Goal: Task Accomplishment & Management: Manage account settings

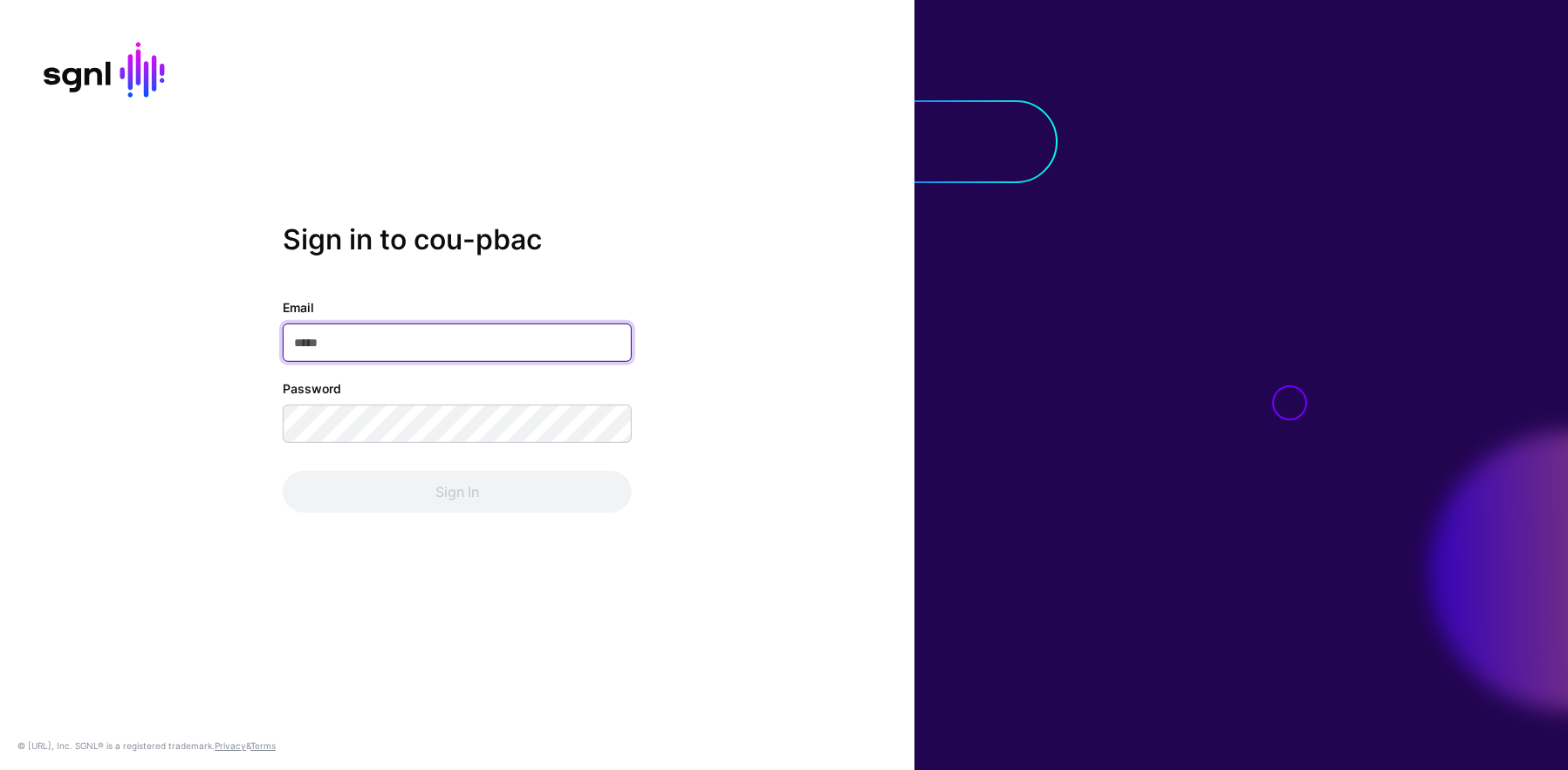
type input "**********"
drag, startPoint x: 724, startPoint y: 339, endPoint x: 695, endPoint y: 364, distance: 38.3
click at [724, 339] on div "**********" at bounding box center [457, 385] width 914 height 324
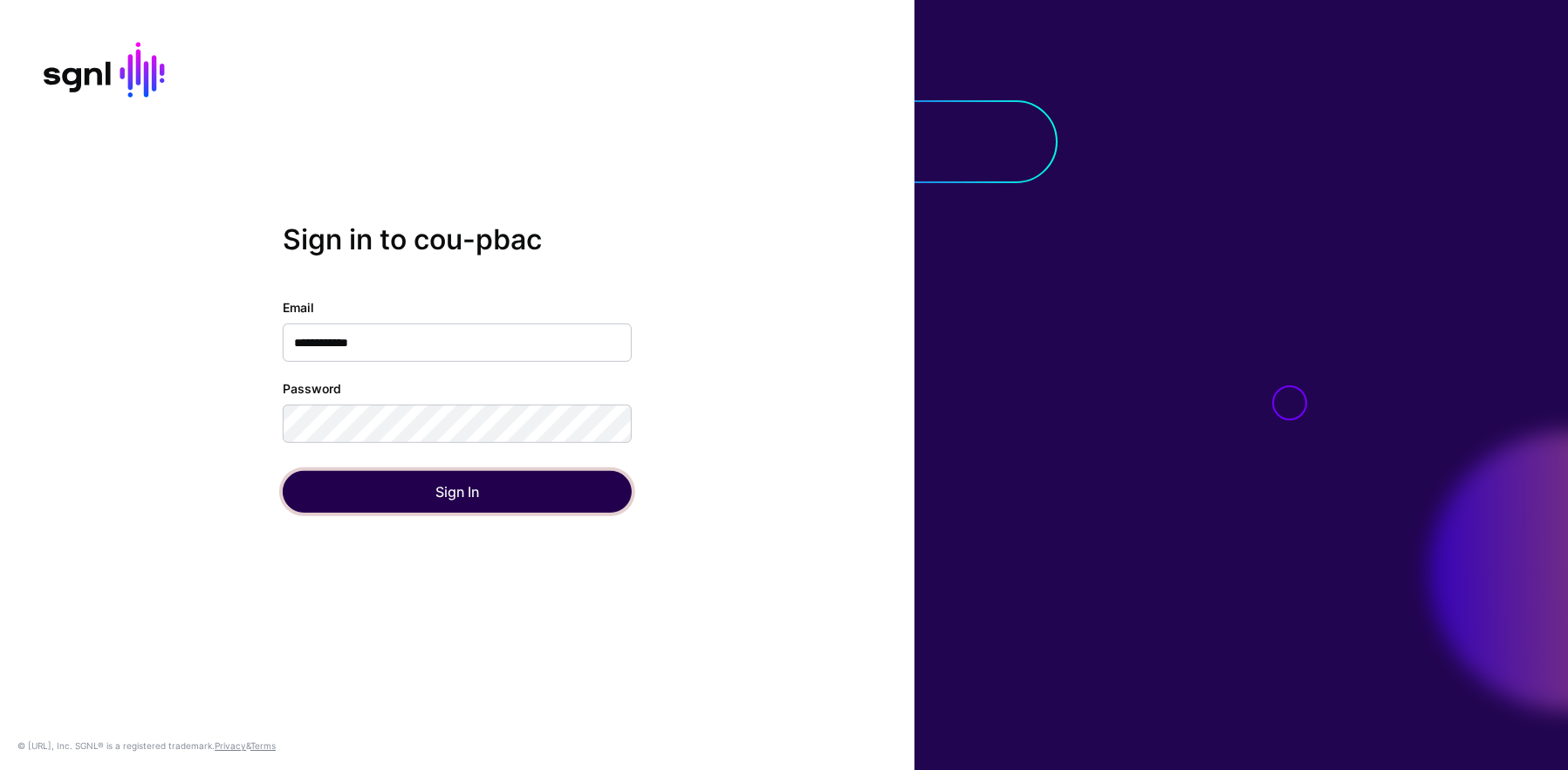
click at [505, 483] on button "Sign In" at bounding box center [457, 492] width 349 height 42
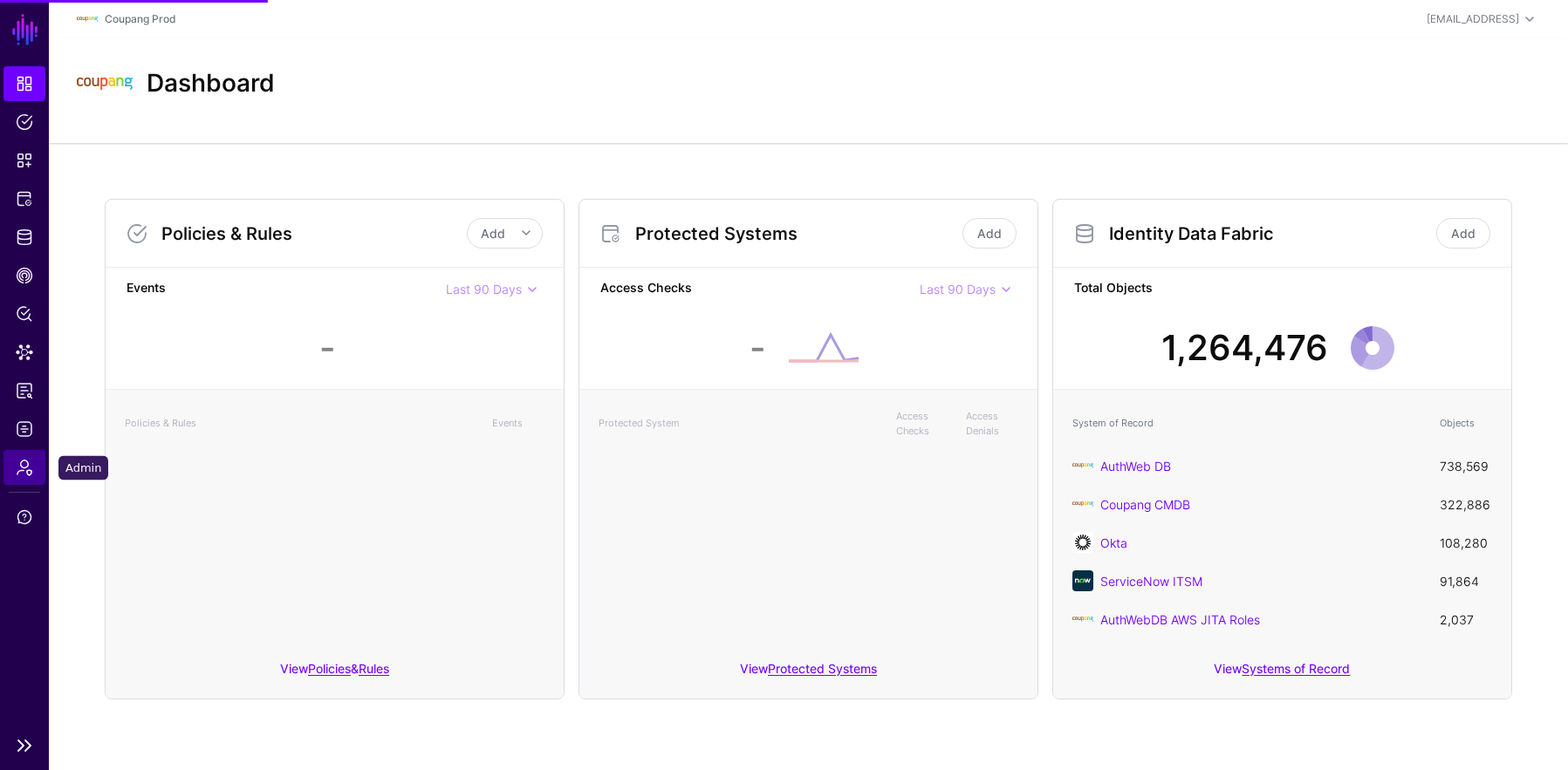
click at [9, 466] on link "Admin" at bounding box center [25, 467] width 42 height 35
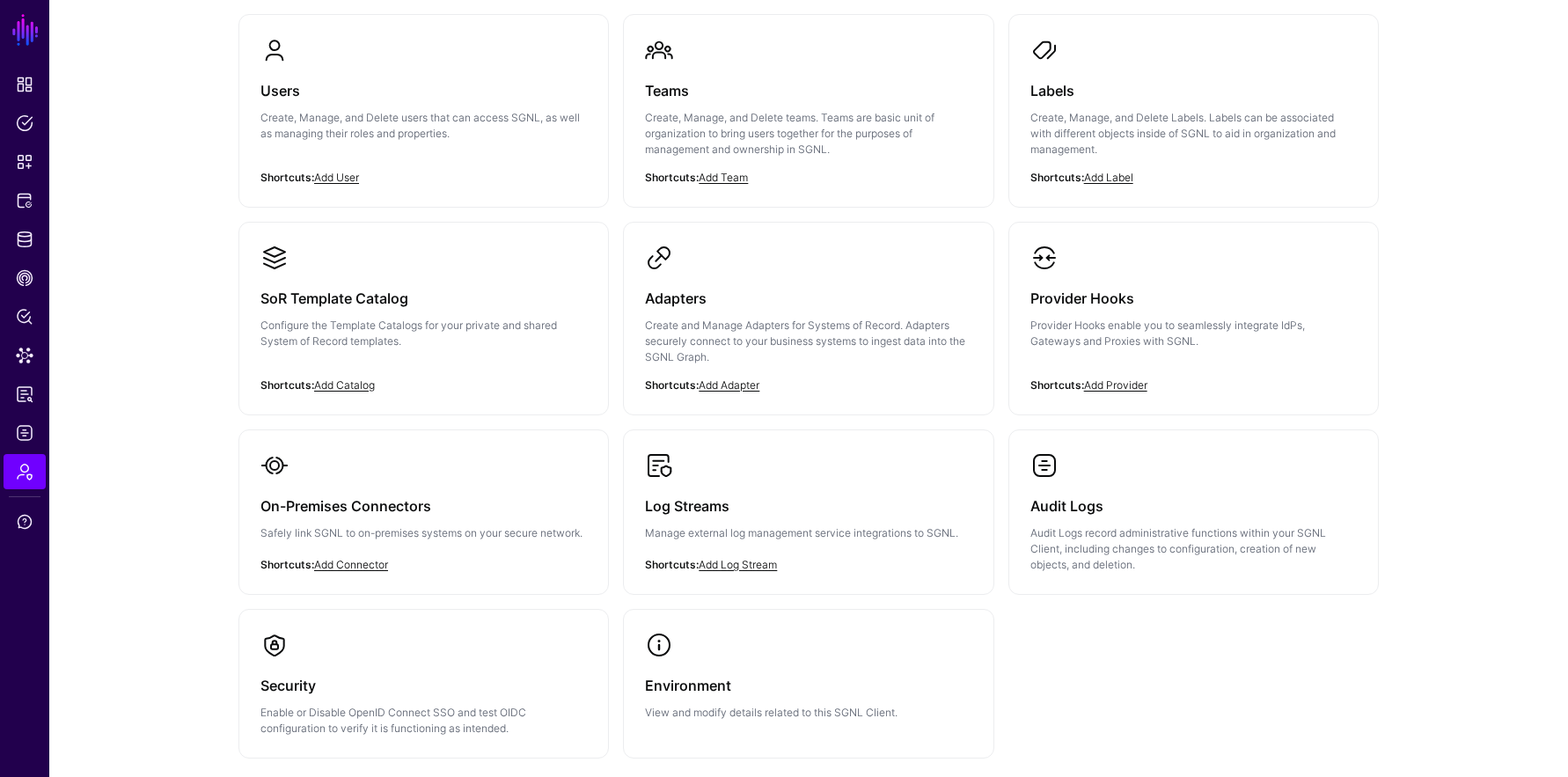
scroll to position [174, 0]
click at [1188, 291] on h3 "Provider Hooks" at bounding box center [1194, 298] width 327 height 25
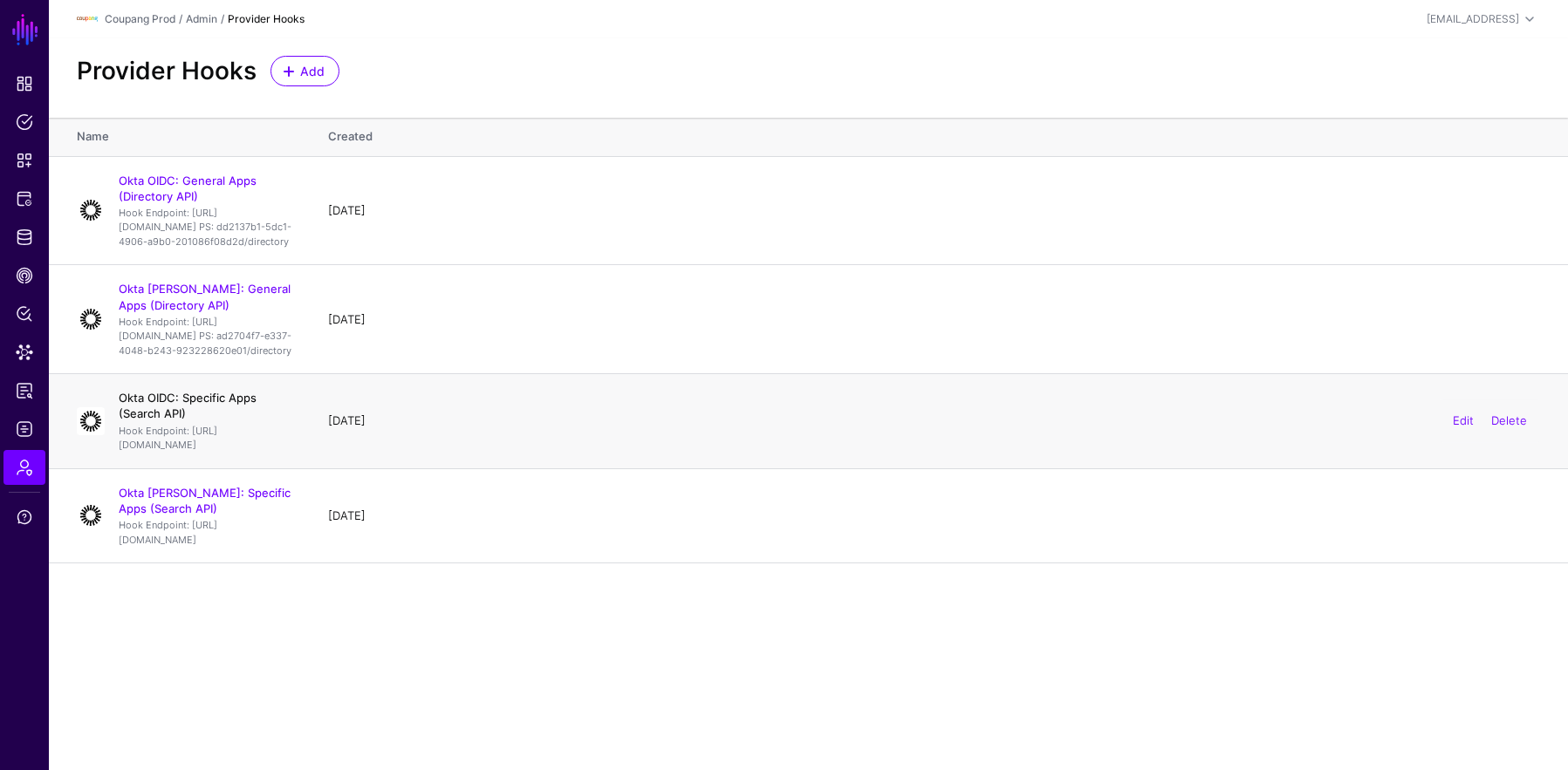
click at [204, 420] on link "Okta OIDC: Specific Apps (Search API)" at bounding box center [187, 406] width 138 height 30
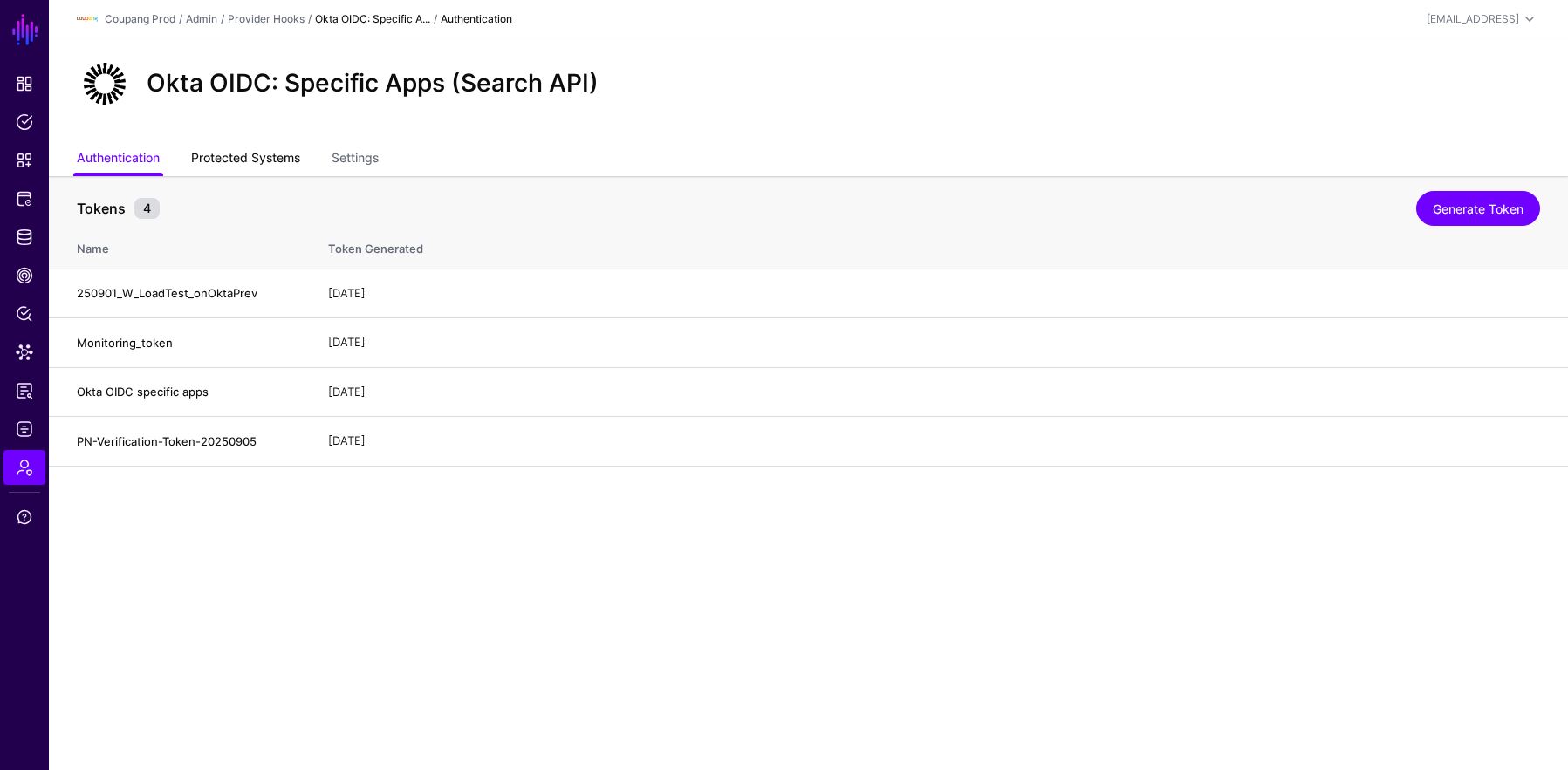
click at [240, 157] on link "Protected Systems" at bounding box center [246, 160] width 109 height 33
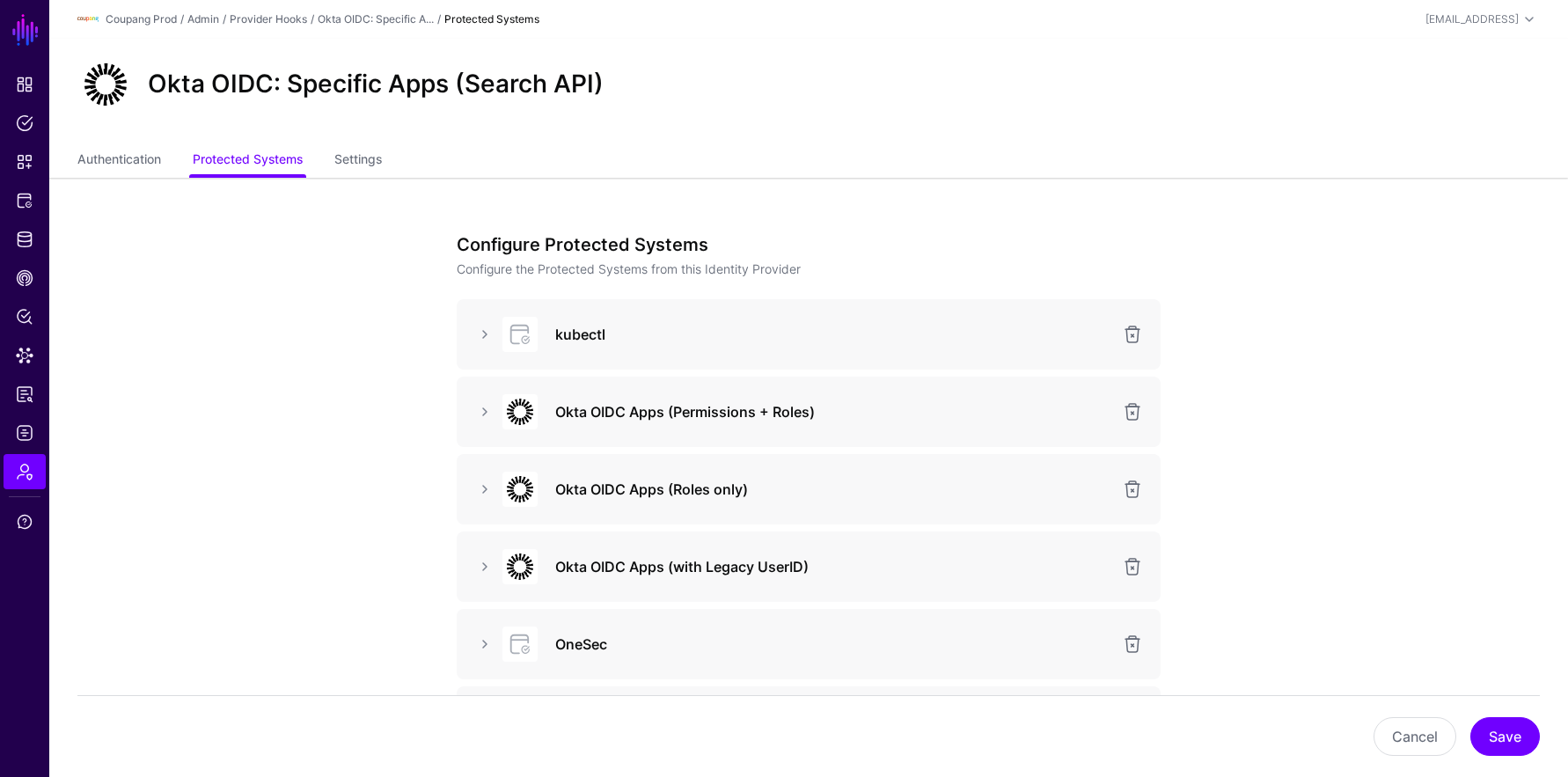
scroll to position [168, 0]
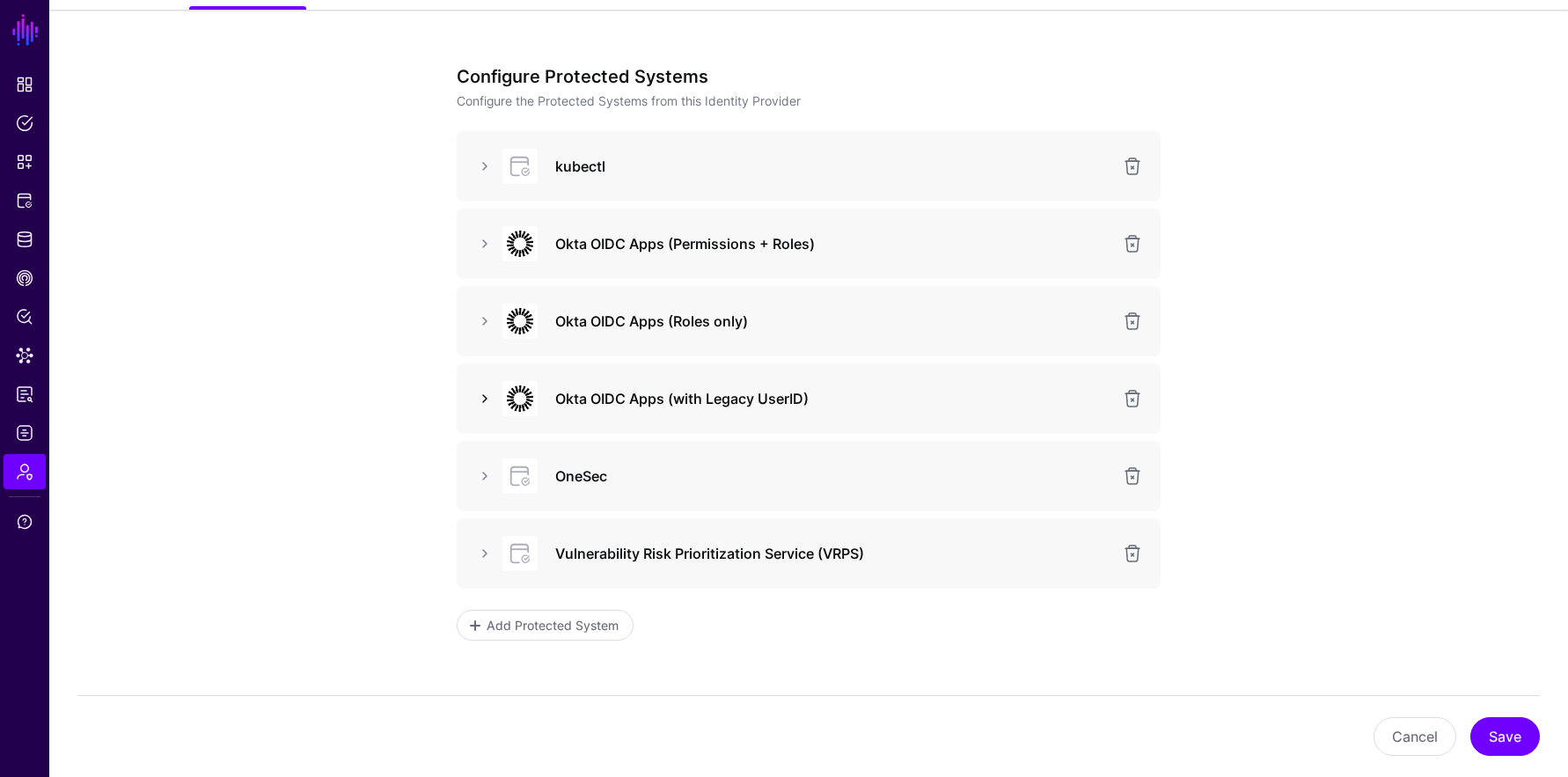
click at [491, 398] on link at bounding box center [485, 399] width 21 height 21
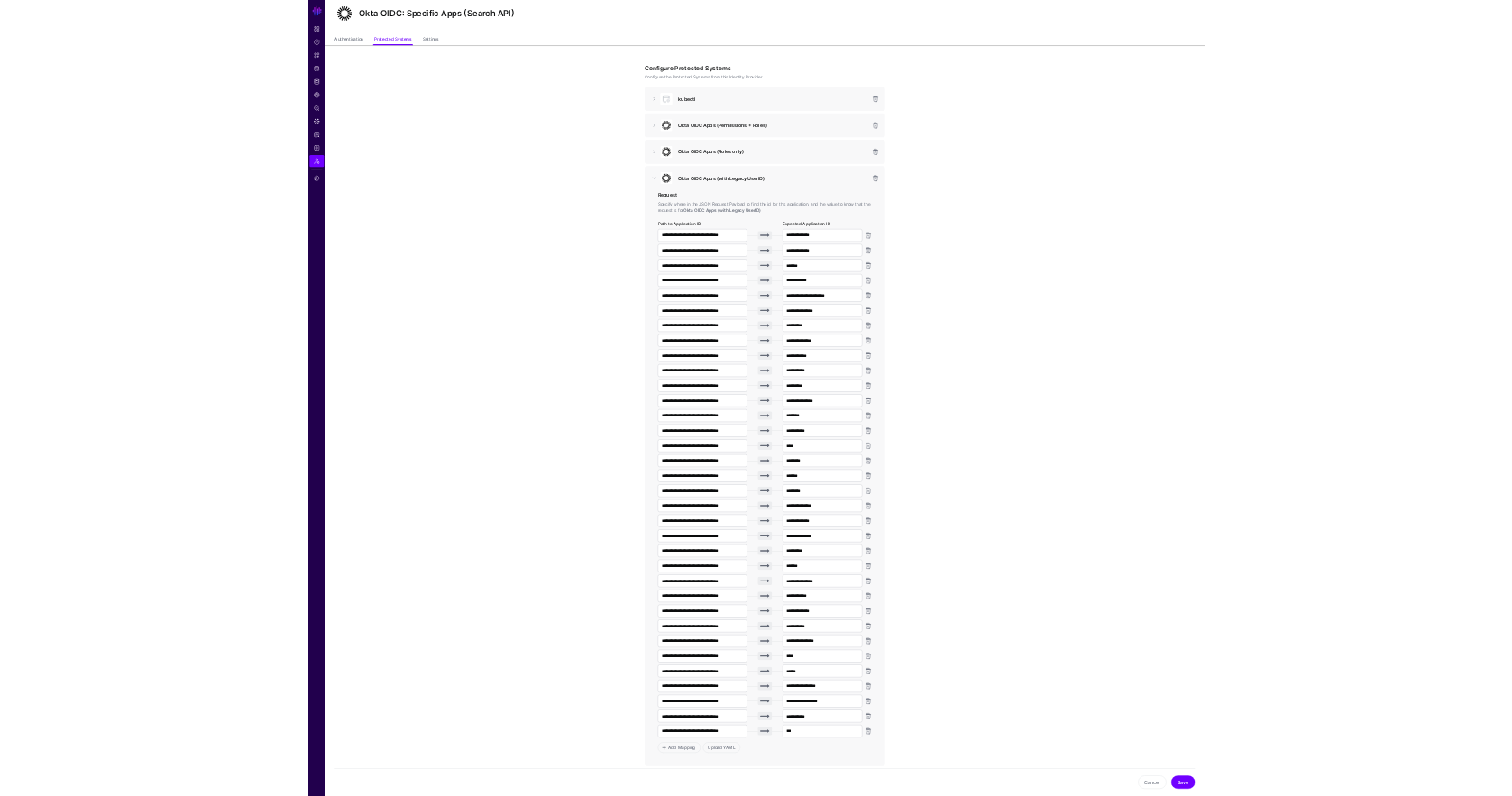
scroll to position [0, 0]
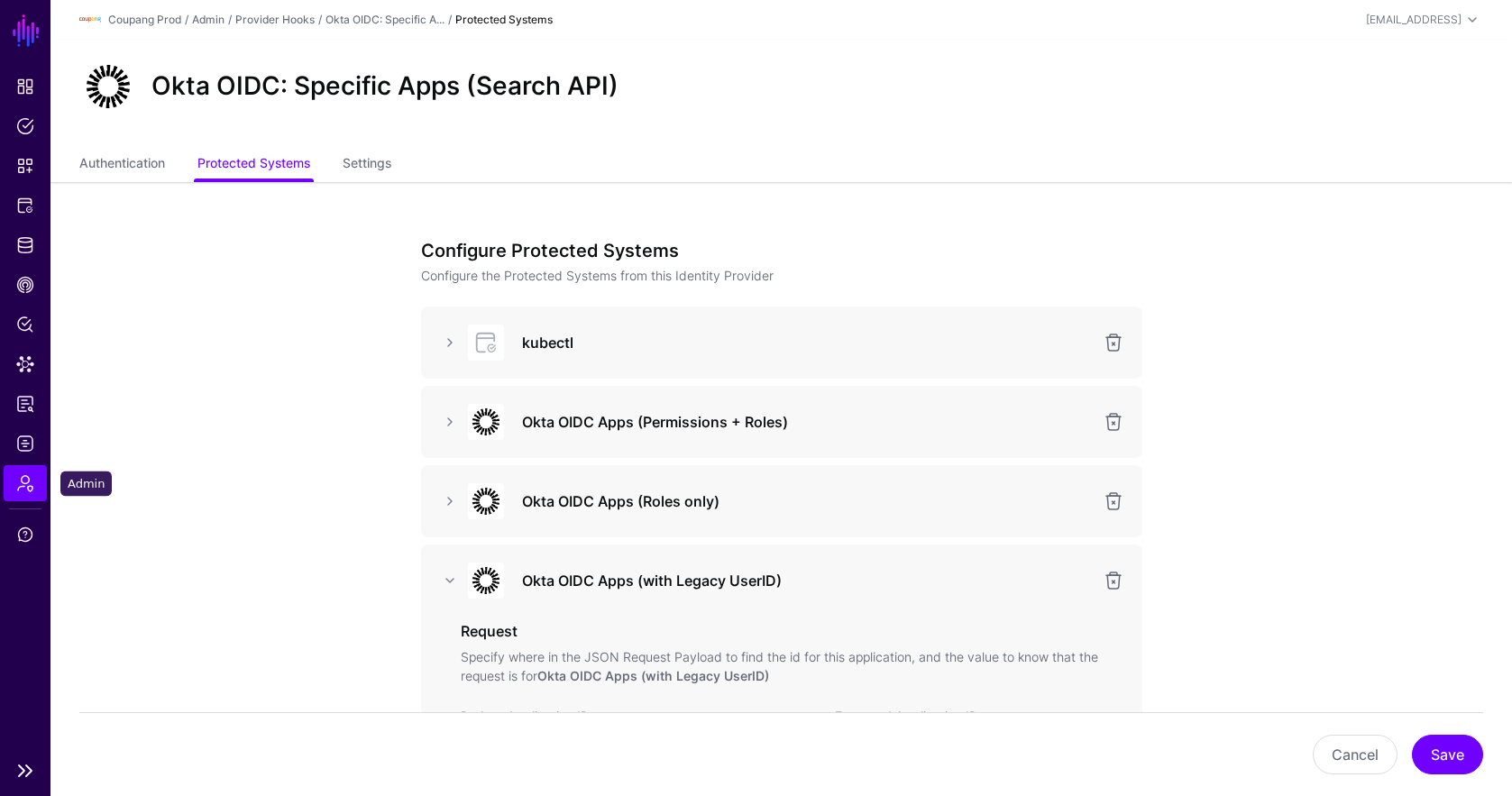
click at [18, 483] on span "Admin" at bounding box center [25, 483] width 18 height 18
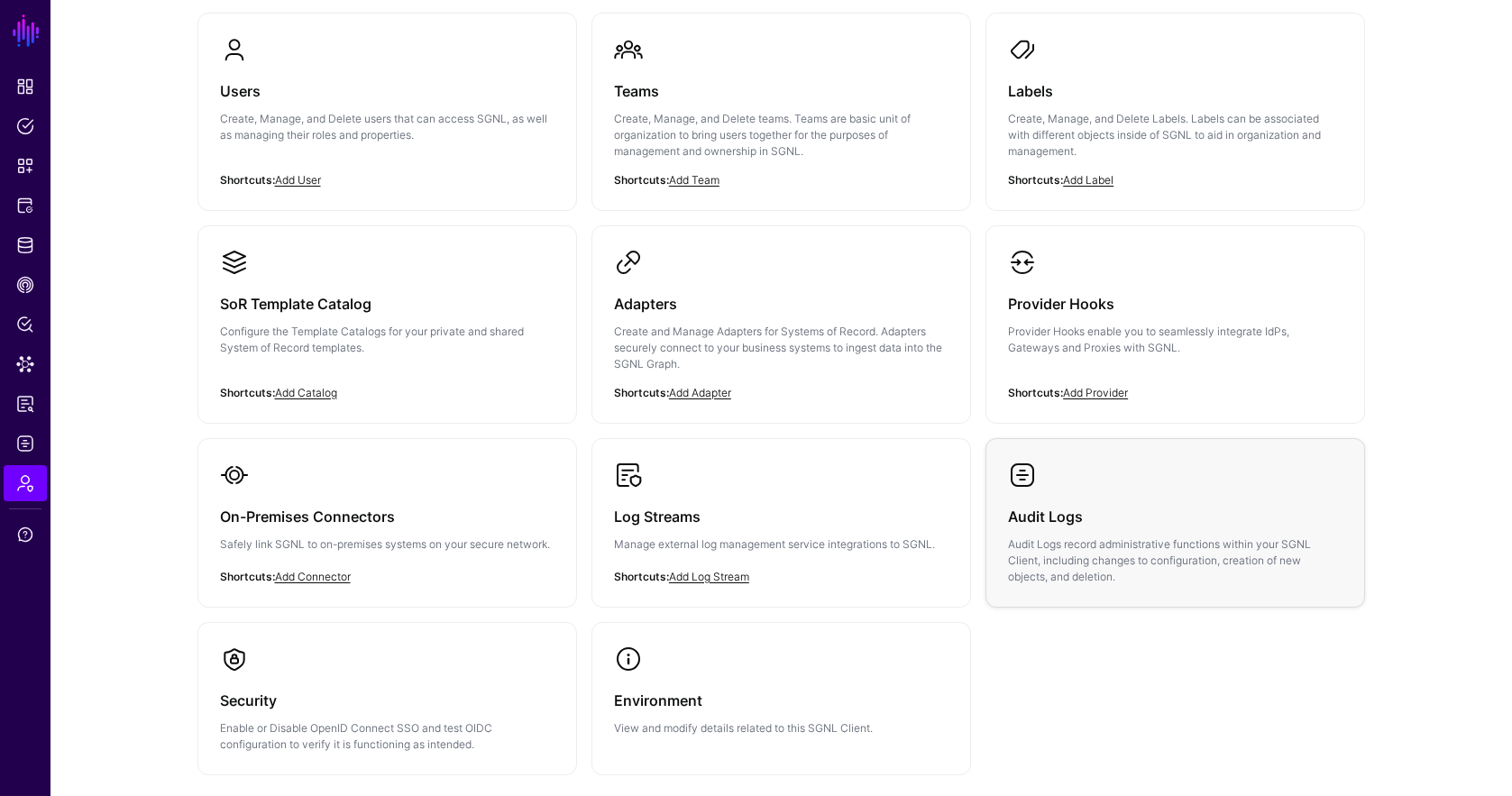
scroll to position [168, 0]
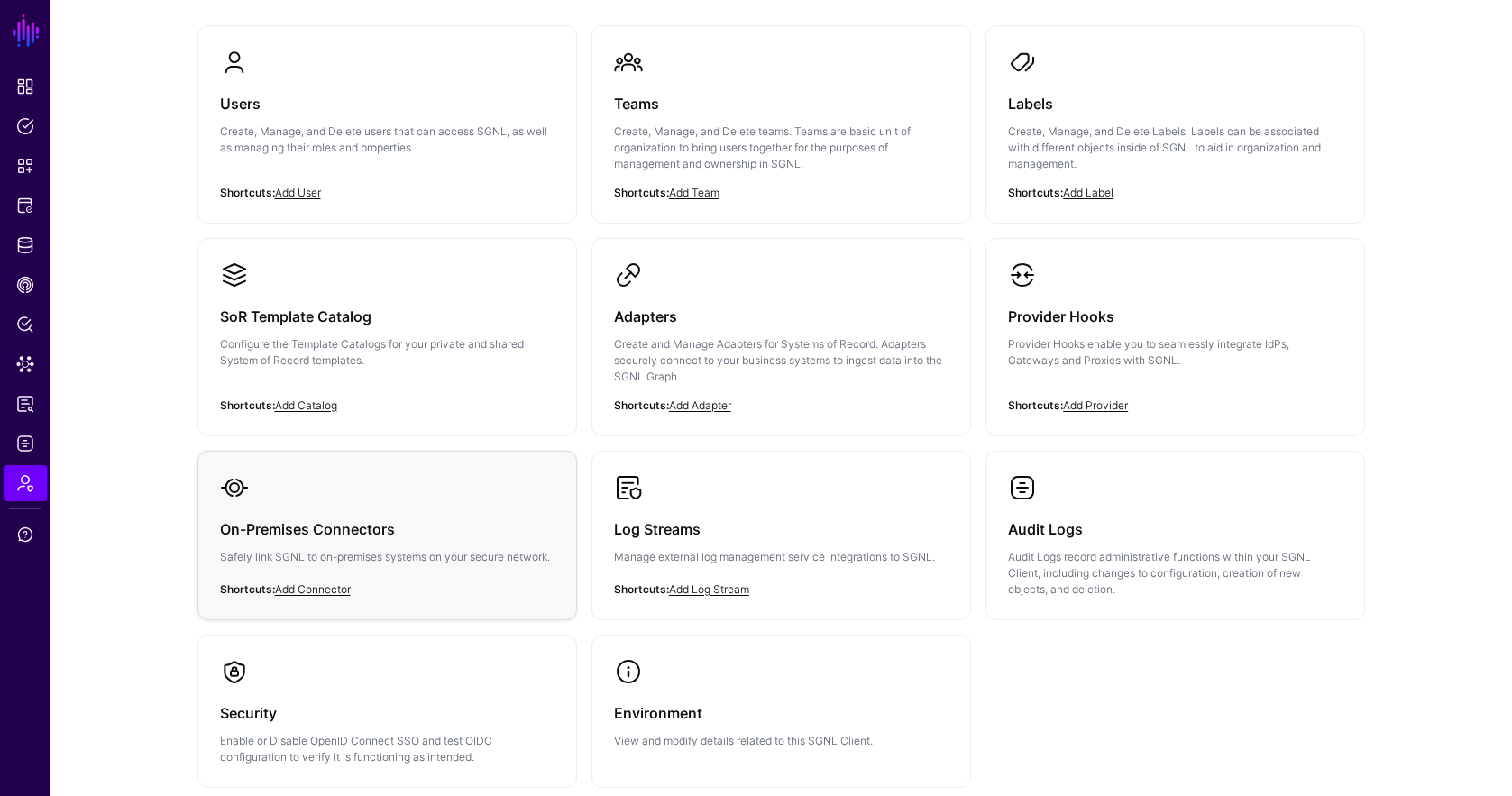
click at [374, 512] on div "On-Premises Connectors Safely link SGNL to on-premises systems on your secure n…" at bounding box center [387, 548] width 334 height 92
